Goal: Information Seeking & Learning: Learn about a topic

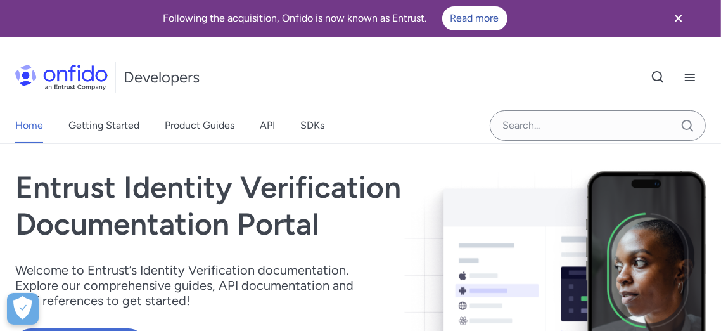
click at [279, 129] on div "Home Getting Started Product Guides API SDKs" at bounding box center [182, 125] width 365 height 35
click at [276, 128] on div "Home Getting Started Product Guides API SDKs" at bounding box center [182, 125] width 365 height 35
click at [272, 124] on link "API" at bounding box center [267, 125] width 15 height 35
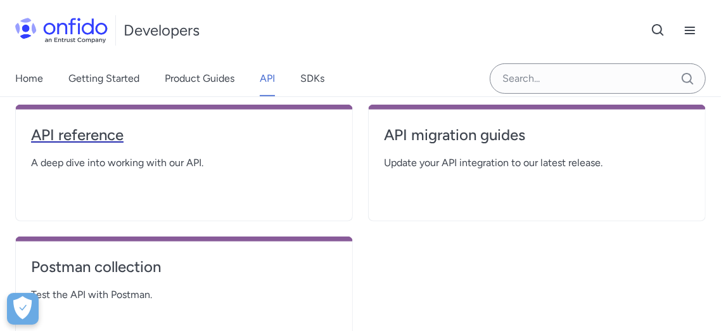
click at [113, 137] on h4 "API reference" at bounding box center [184, 135] width 306 height 20
select select "http"
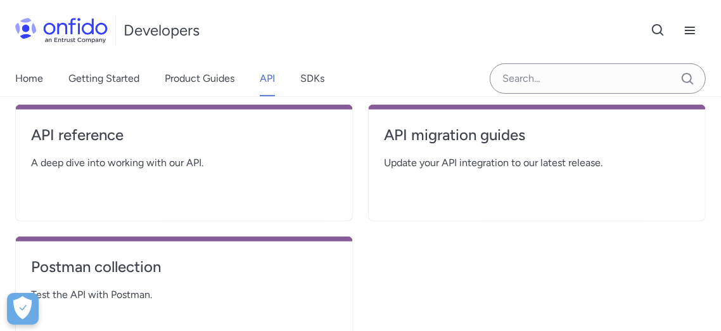
select select "http"
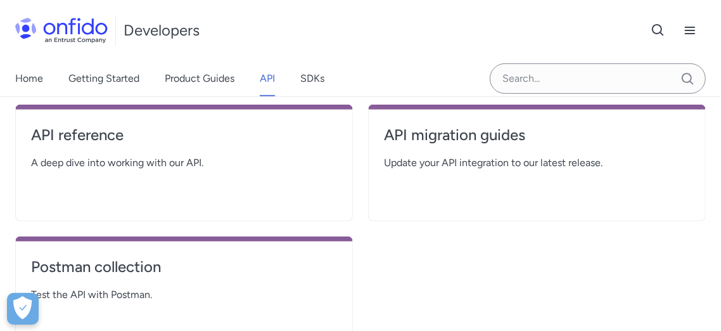
select select "http"
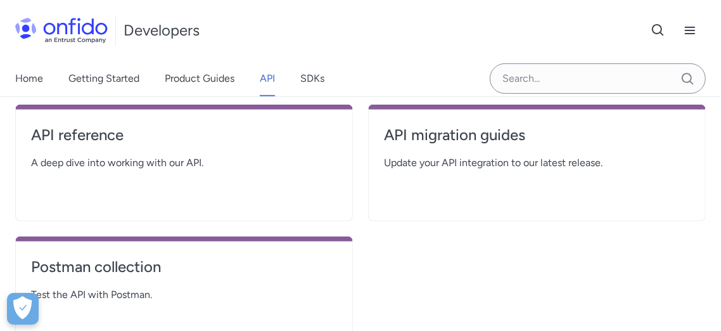
select select "http"
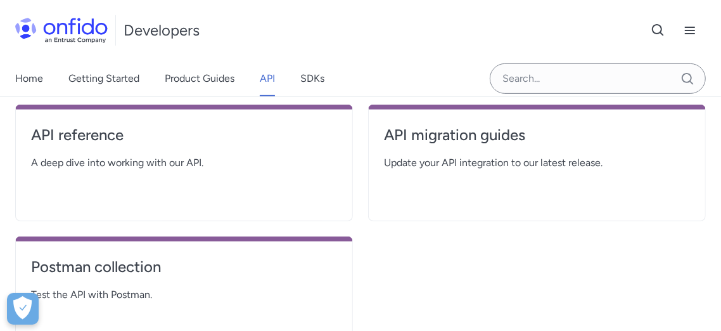
select select "http"
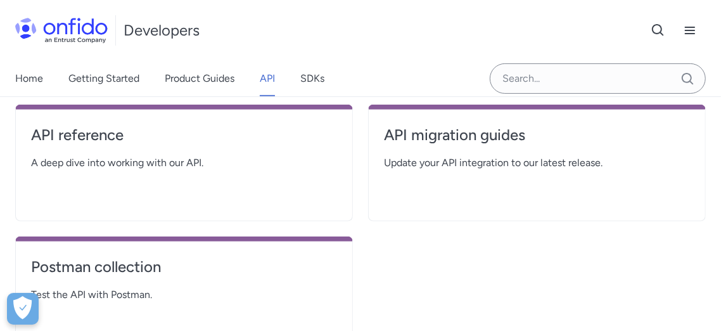
select select "http"
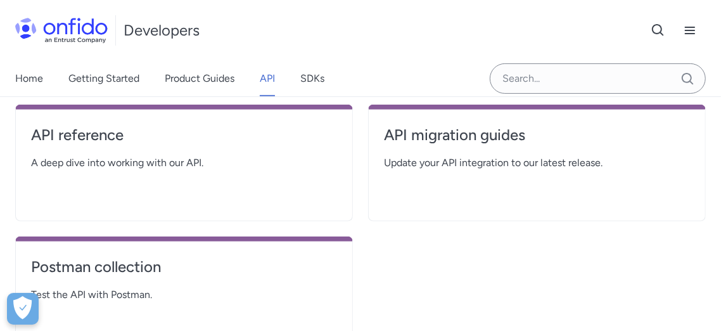
select select "http"
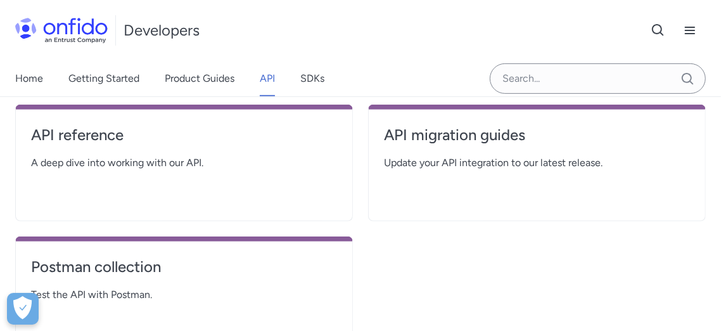
select select "http"
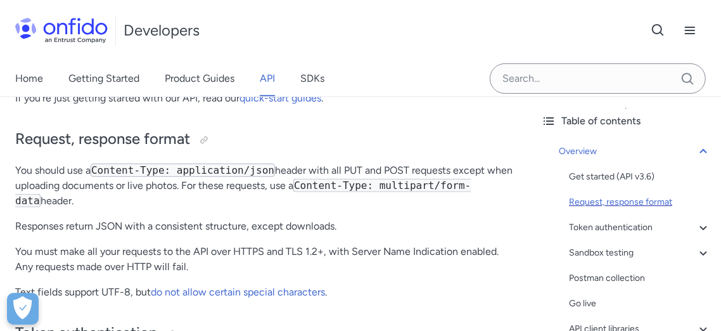
scroll to position [70, 0]
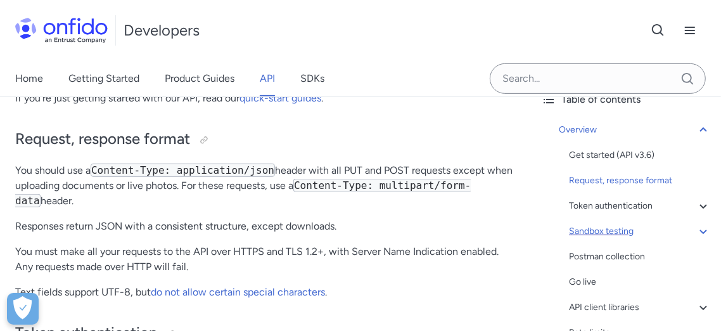
click at [609, 226] on div "Sandbox testing" at bounding box center [640, 231] width 142 height 15
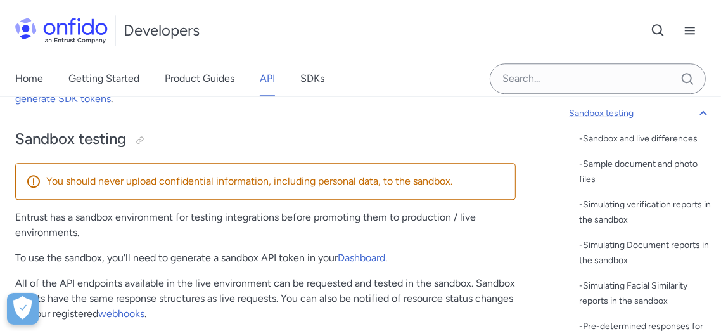
scroll to position [211, 0]
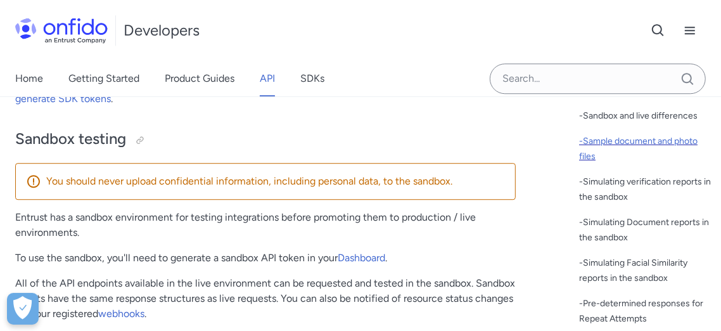
click at [626, 143] on div "- Sample document and photo files" at bounding box center [645, 149] width 132 height 30
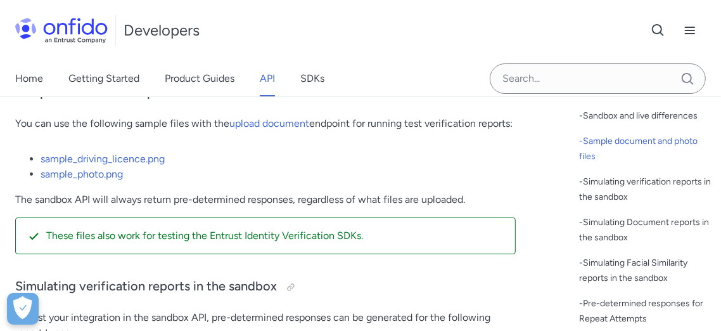
scroll to position [2681, 0]
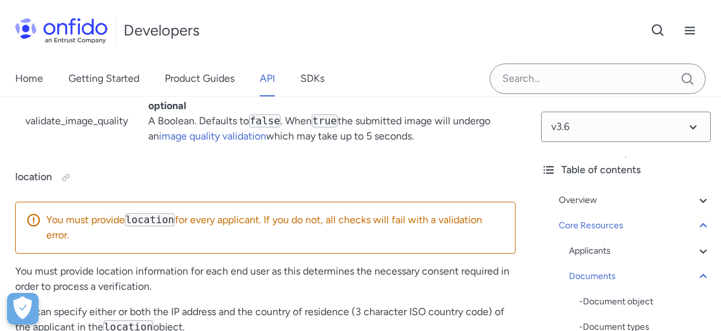
scroll to position [25034, 0]
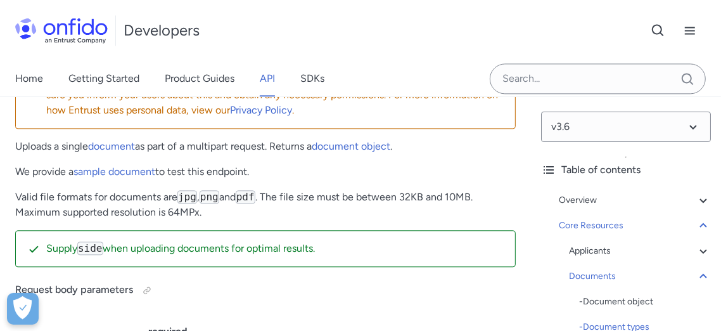
scroll to position [24405, 0]
